Goal: Task Accomplishment & Management: Manage account settings

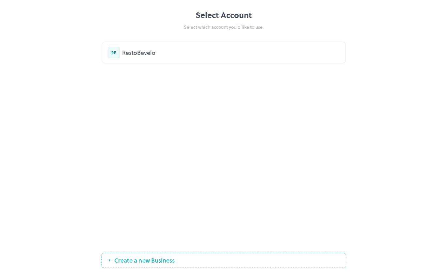
click at [126, 51] on div "RestoBevelo" at bounding box center [230, 52] width 217 height 9
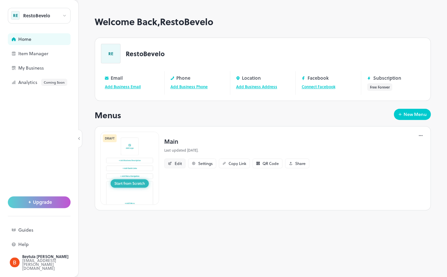
click at [181, 165] on div "Edit" at bounding box center [178, 163] width 7 height 4
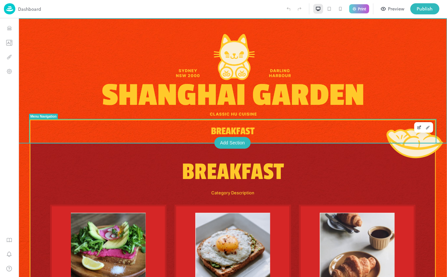
click at [221, 130] on span "Breakfast" at bounding box center [233, 131] width 44 height 12
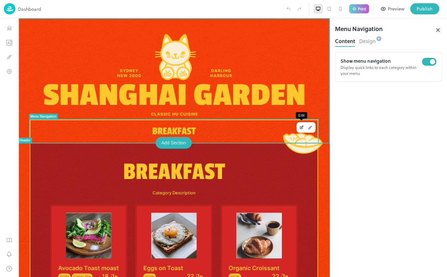
click at [301, 129] on icon "Edit" at bounding box center [301, 127] width 5 height 5
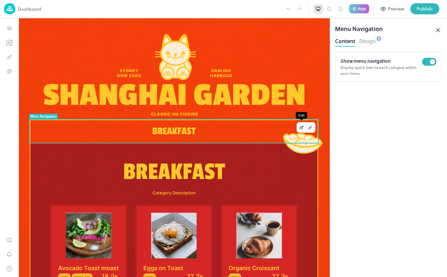
drag, startPoint x: 313, startPoint y: 129, endPoint x: 298, endPoint y: 128, distance: 15.4
click at [298, 128] on div at bounding box center [306, 127] width 19 height 10
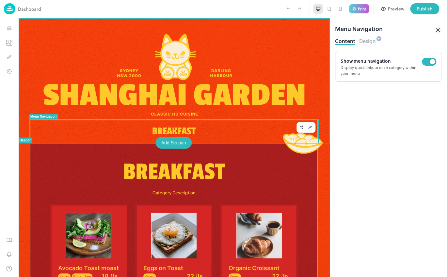
click at [230, 127] on div "Breakfast" at bounding box center [174, 131] width 288 height 23
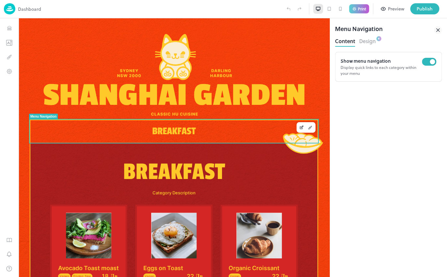
click at [362, 41] on button "Design" at bounding box center [367, 40] width 17 height 9
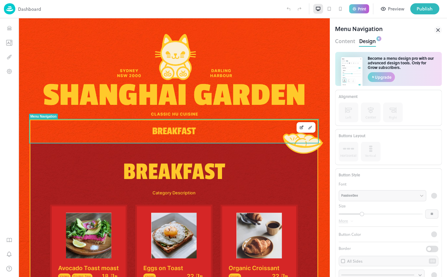
click at [345, 40] on button "Content" at bounding box center [345, 40] width 20 height 9
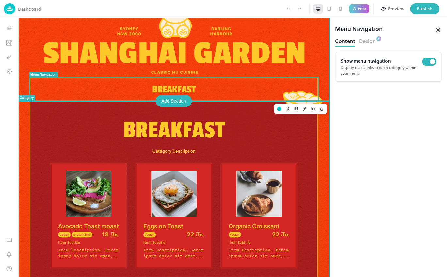
scroll to position [47, 0]
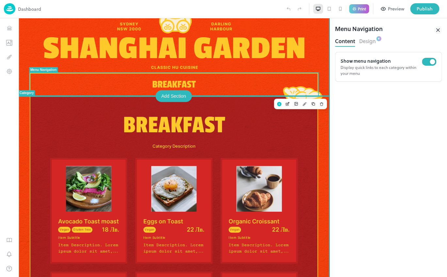
click at [195, 123] on p "Breakfast" at bounding box center [174, 125] width 248 height 31
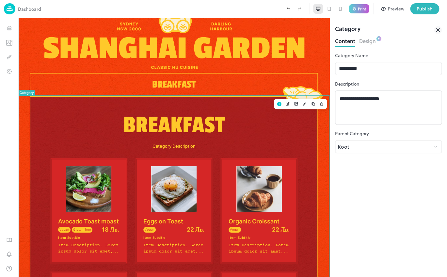
click at [202, 138] on p "Breakfast" at bounding box center [174, 125] width 248 height 31
click at [203, 120] on p "Breakfast" at bounding box center [174, 125] width 248 height 31
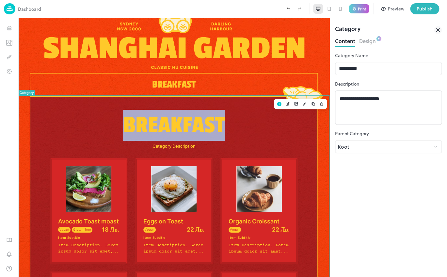
click at [203, 120] on p "Breakfast" at bounding box center [174, 125] width 248 height 31
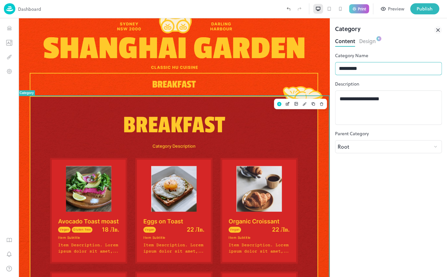
click at [381, 67] on input "*********" at bounding box center [388, 68] width 107 height 13
click at [245, 115] on p "Breakfast" at bounding box center [174, 125] width 248 height 31
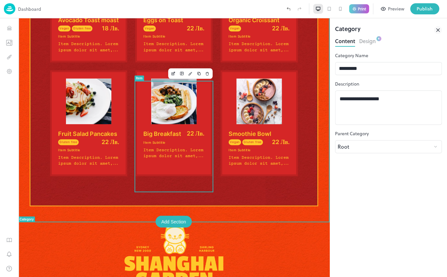
scroll to position [248, 0]
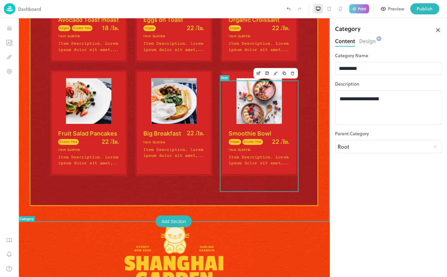
click at [268, 166] on div "Smoothie Bowl Vegan Gluten free 22 Лв. Vegan Gluten free Item Subtitle Item Des…" at bounding box center [259, 148] width 61 height 37
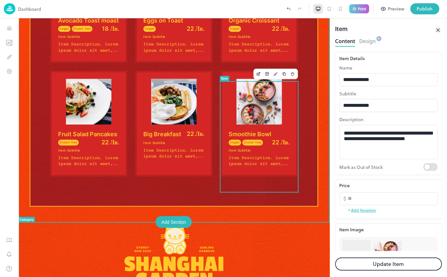
scroll to position [247, 0]
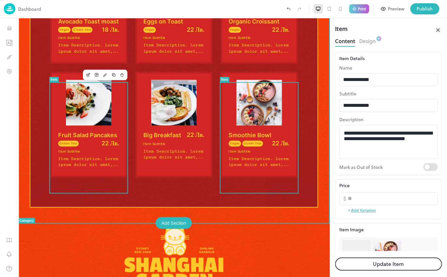
click at [90, 92] on img at bounding box center [88, 103] width 61 height 46
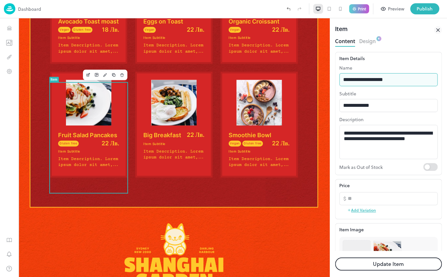
click at [404, 76] on input "**********" at bounding box center [388, 79] width 98 height 13
type input "**********"
click at [374, 264] on button "Update Item" at bounding box center [388, 263] width 107 height 13
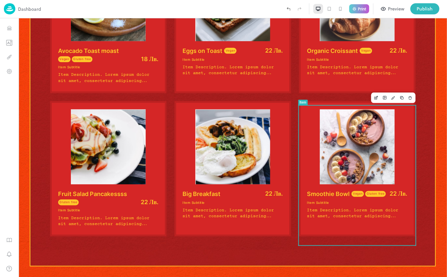
scroll to position [276, 0]
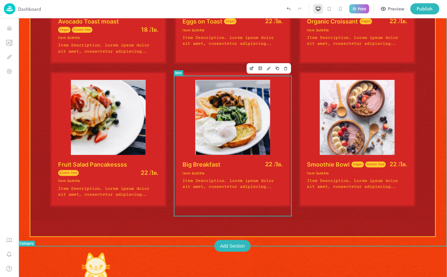
click at [243, 167] on div "22 Лв." at bounding box center [252, 164] width 61 height 6
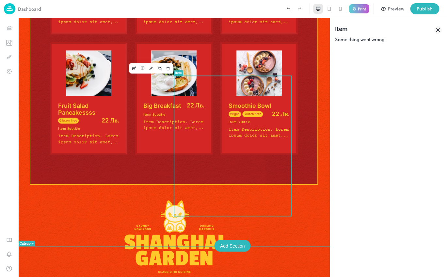
scroll to position [247, 0]
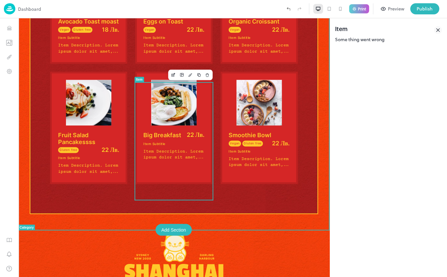
click at [194, 120] on img at bounding box center [173, 103] width 61 height 46
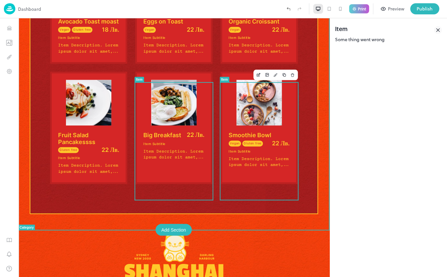
click at [262, 123] on img at bounding box center [259, 103] width 61 height 46
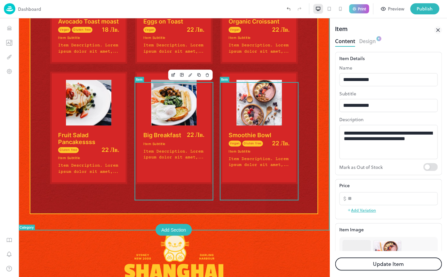
click at [165, 125] on img at bounding box center [173, 103] width 61 height 46
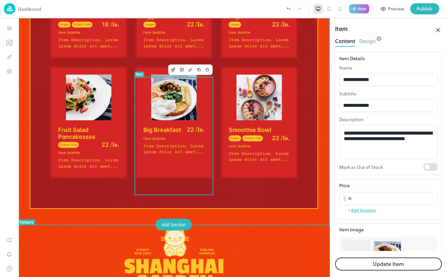
scroll to position [253, 0]
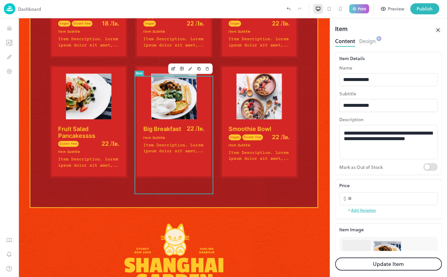
click at [355, 209] on button "Add Variation" at bounding box center [361, 210] width 29 height 10
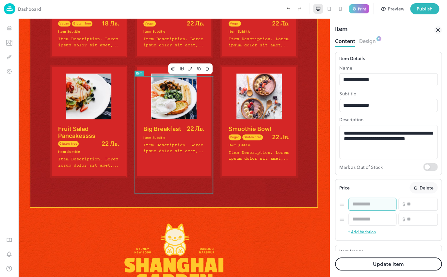
click at [378, 210] on input "text" at bounding box center [373, 204] width 48 height 13
type input "**"
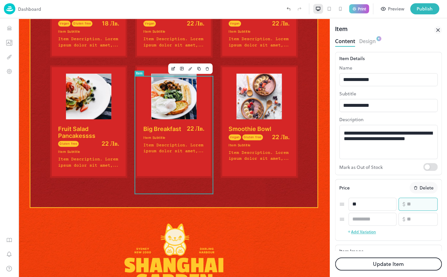
click at [412, 210] on input "**" at bounding box center [422, 204] width 31 height 13
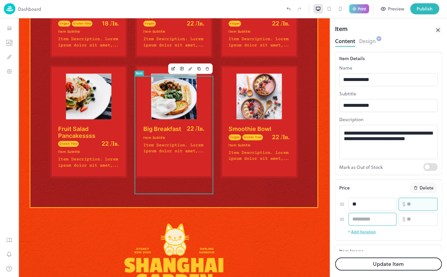
type input "**"
click at [375, 224] on input "text" at bounding box center [373, 219] width 48 height 13
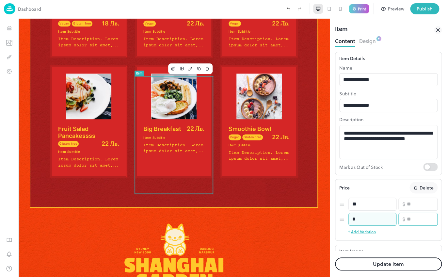
type input "*"
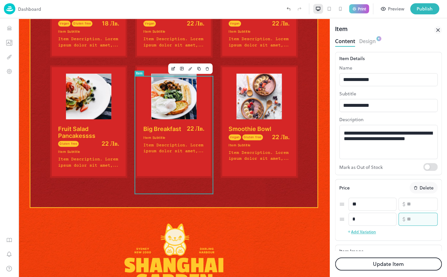
click at [421, 223] on input "number" at bounding box center [422, 219] width 31 height 13
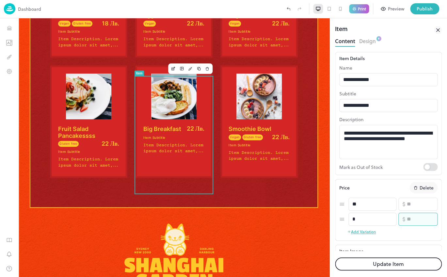
type input "**"
click at [387, 264] on button "Update Item" at bounding box center [388, 263] width 107 height 13
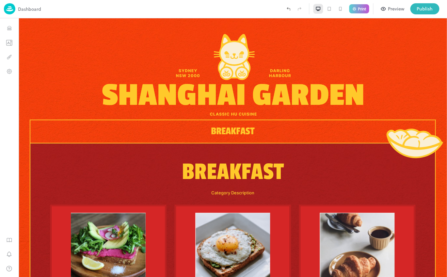
click at [328, 13] on div at bounding box center [329, 9] width 10 height 10
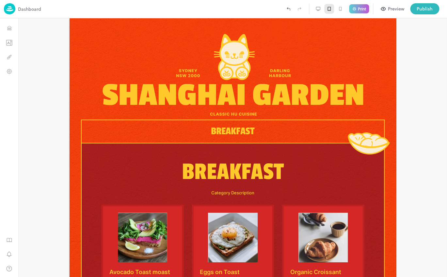
click at [339, 10] on icon at bounding box center [340, 8] width 5 height 5
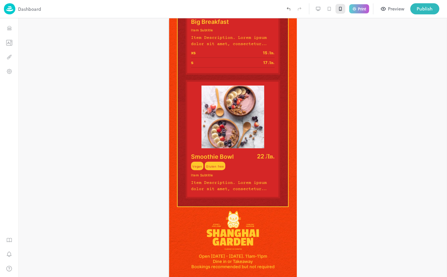
scroll to position [726, 0]
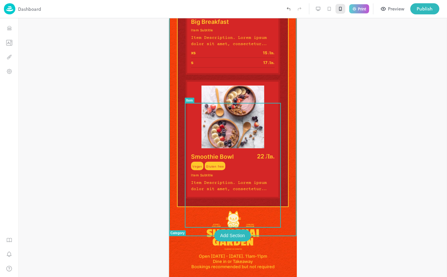
click at [270, 109] on img at bounding box center [233, 117] width 84 height 63
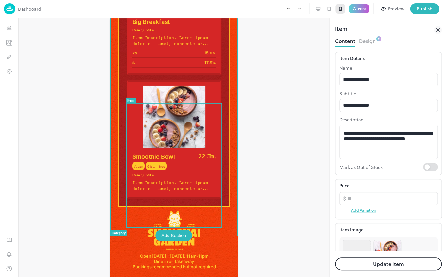
click at [308, 82] on div at bounding box center [173, 147] width 311 height 259
click at [271, 61] on div at bounding box center [173, 147] width 311 height 259
click at [289, 81] on div at bounding box center [173, 147] width 311 height 259
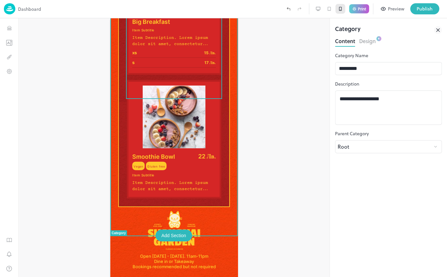
click at [207, 61] on div "s 17 Лв." at bounding box center [174, 63] width 84 height 10
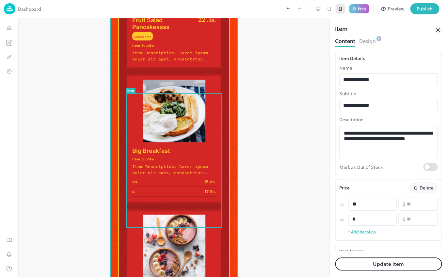
scroll to position [551, 0]
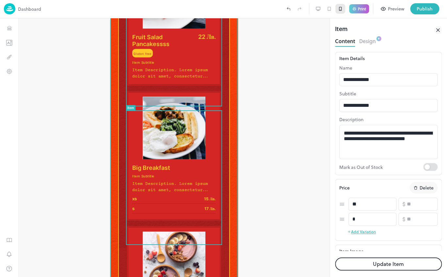
click at [203, 80] on div "Fruit Salad Pancakessss Gluten free 22 Лв. Gluten free Item Subtitle Item Descr…" at bounding box center [174, 57] width 84 height 46
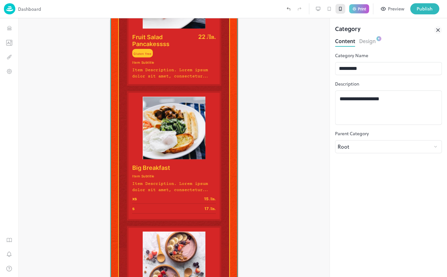
click at [61, 100] on div at bounding box center [173, 147] width 311 height 259
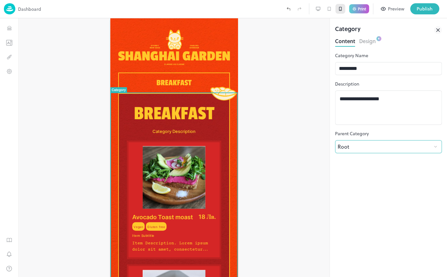
click at [384, 149] on body "**********" at bounding box center [223, 138] width 447 height 277
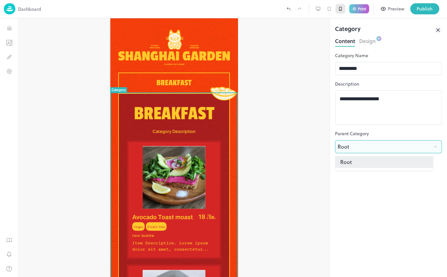
click at [384, 149] on div at bounding box center [223, 138] width 447 height 277
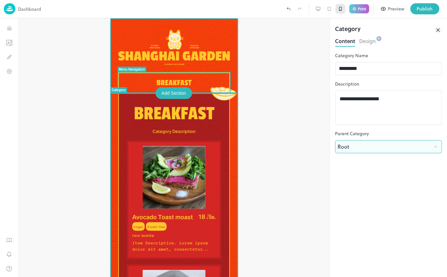
click at [186, 80] on span "Breakfast" at bounding box center [173, 82] width 35 height 9
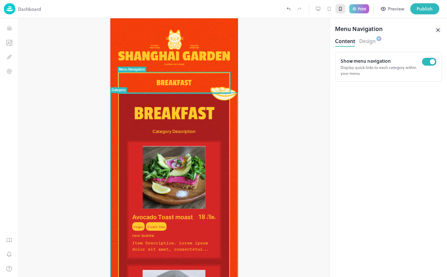
click at [157, 111] on p "Breakfast" at bounding box center [173, 114] width 95 height 25
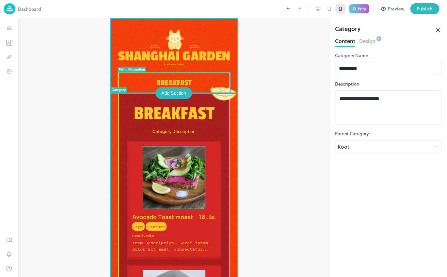
click at [164, 83] on span "Breakfast" at bounding box center [173, 82] width 35 height 9
